Goal: Find specific page/section: Find specific page/section

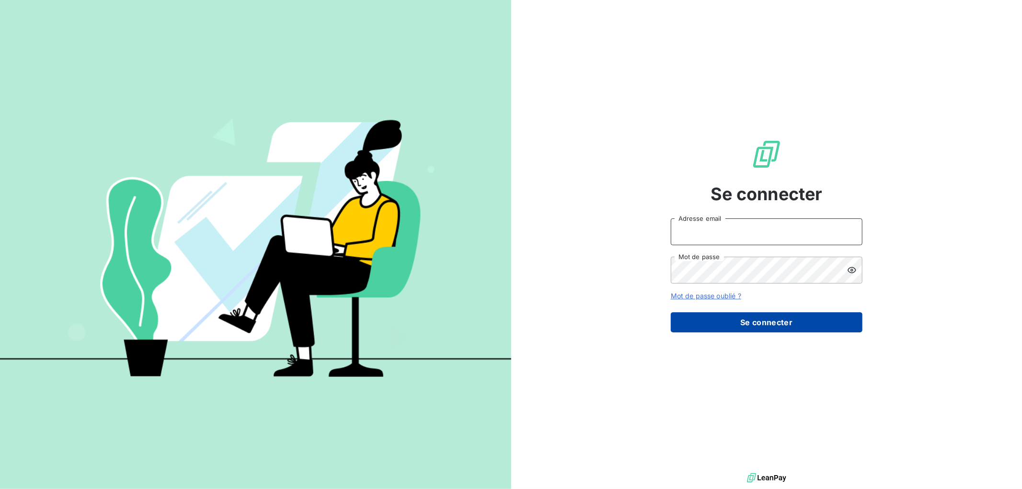
type input "[EMAIL_ADDRESS][DOMAIN_NAME]"
click at [758, 327] on button "Se connecter" at bounding box center [767, 322] width 192 height 20
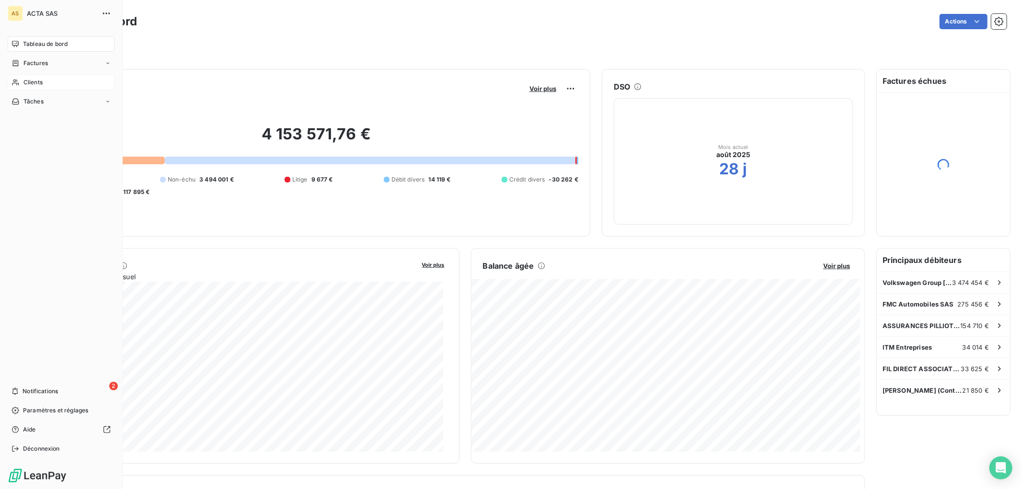
click at [34, 79] on span "Clients" at bounding box center [32, 82] width 19 height 9
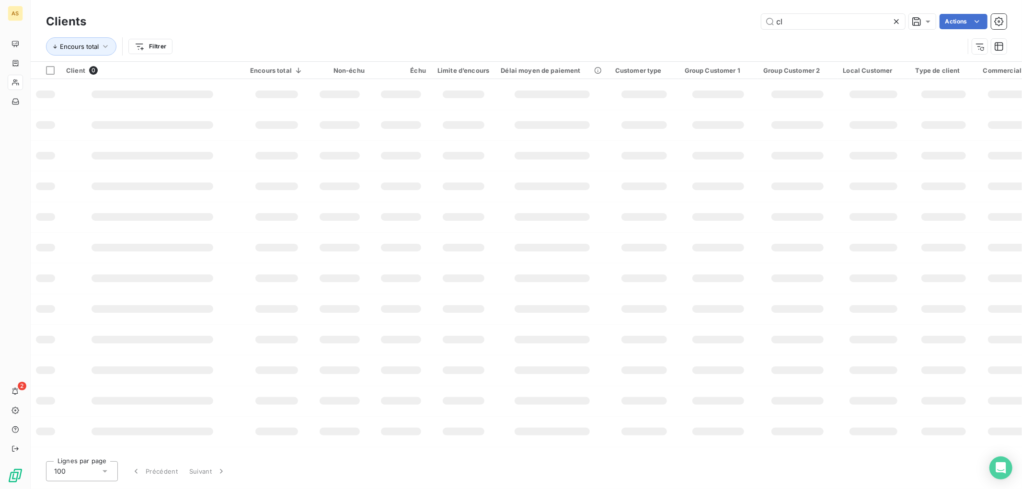
type input "c"
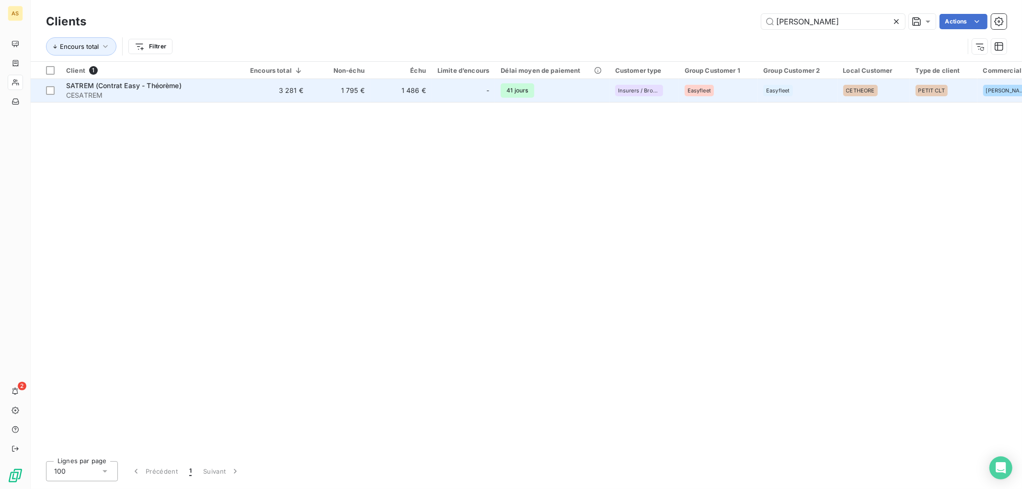
type input "[PERSON_NAME]"
click at [156, 88] on span "SATREM (Contrat Easy - Théorème)" at bounding box center [123, 85] width 115 height 8
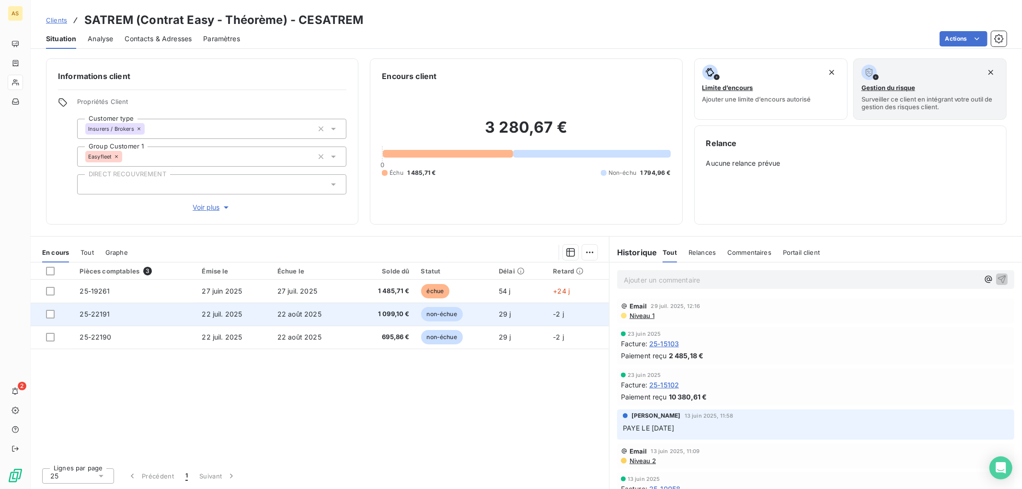
click at [96, 311] on span "25-22191" at bounding box center [95, 314] width 30 height 8
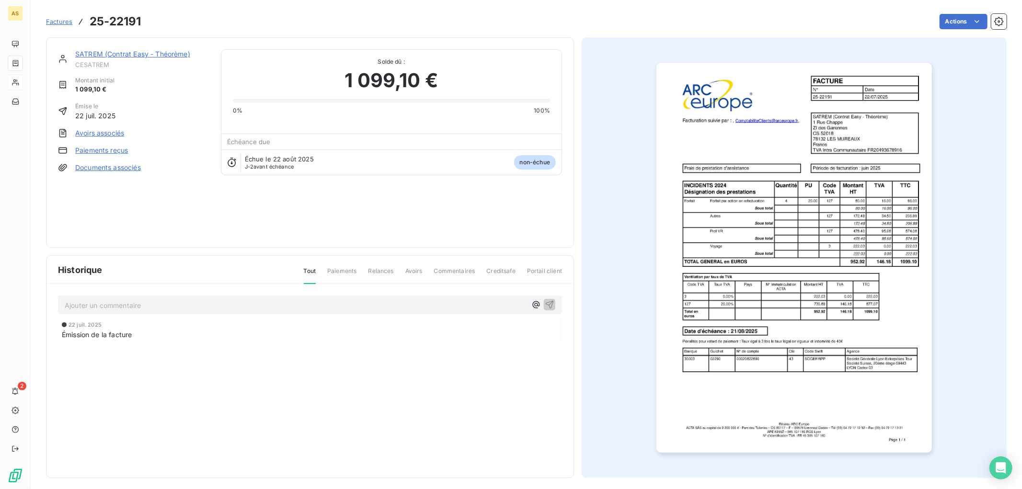
click at [128, 173] on div "SATREM (Contrat Easy - Théorème) CESATREM Montant initial 1 099,10 € Émise le 2…" at bounding box center [133, 142] width 151 height 186
click at [126, 170] on link "Documents associés" at bounding box center [108, 168] width 66 height 10
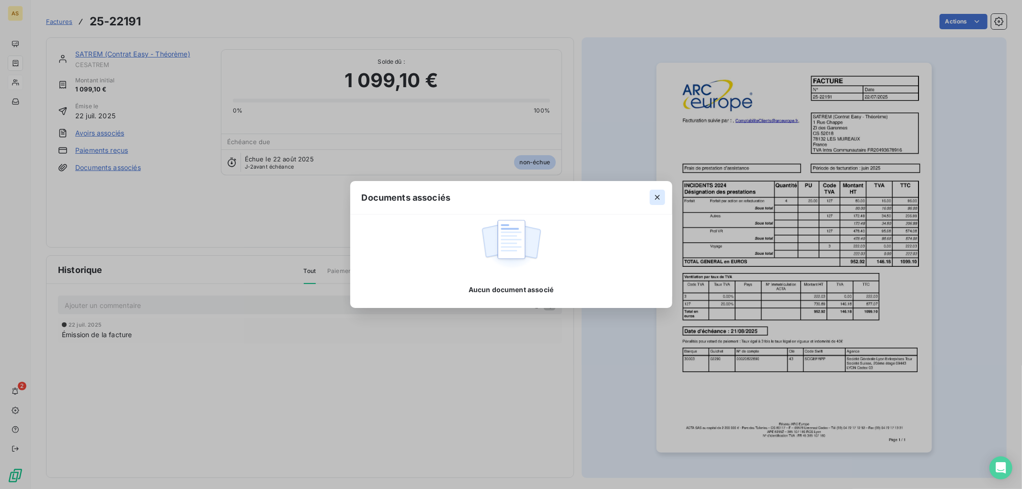
click at [663, 202] on button "button" at bounding box center [657, 197] width 15 height 15
